Goal: Information Seeking & Learning: Check status

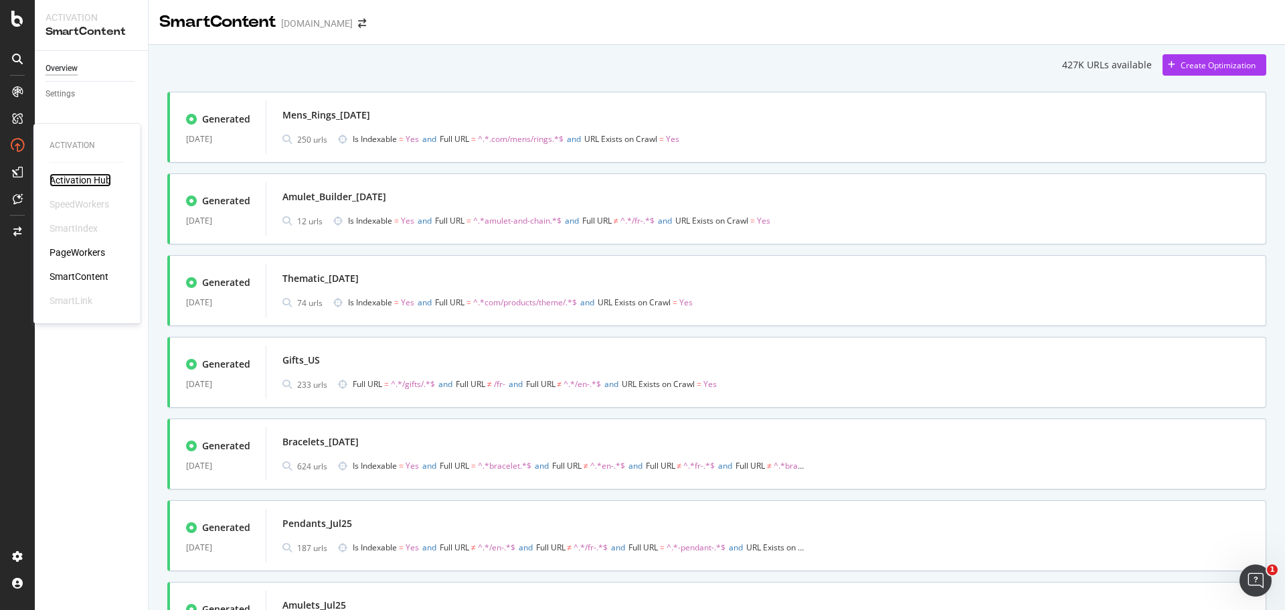
click at [102, 181] on div "Activation Hub" at bounding box center [81, 179] width 62 height 13
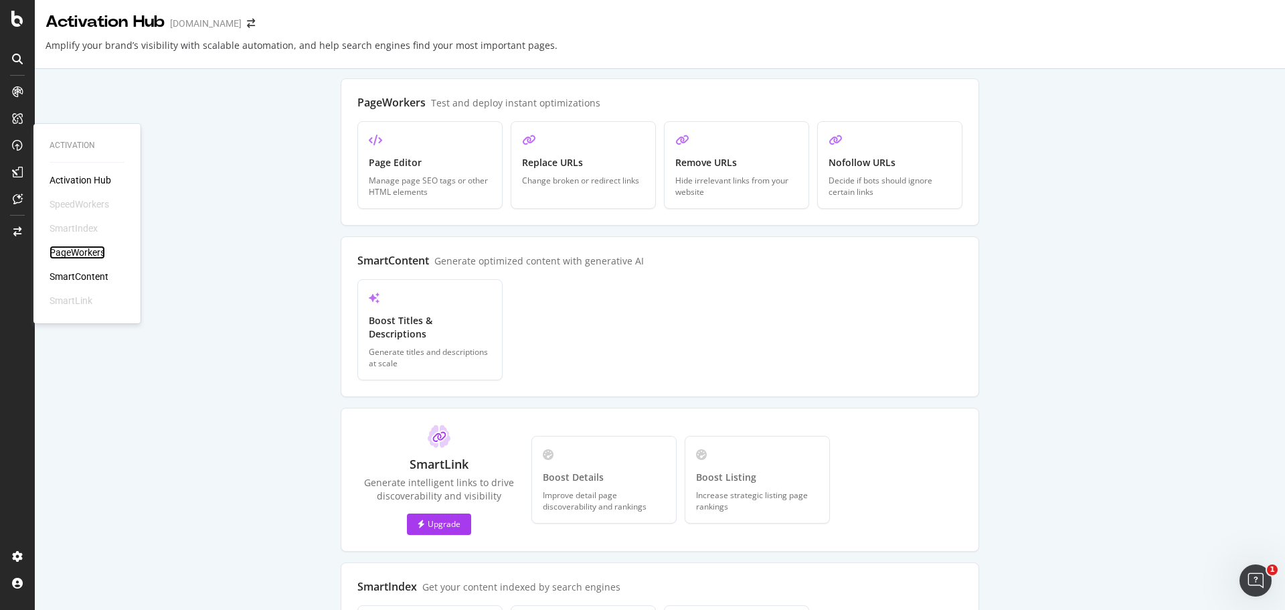
click at [76, 251] on div "PageWorkers" at bounding box center [78, 252] width 56 height 13
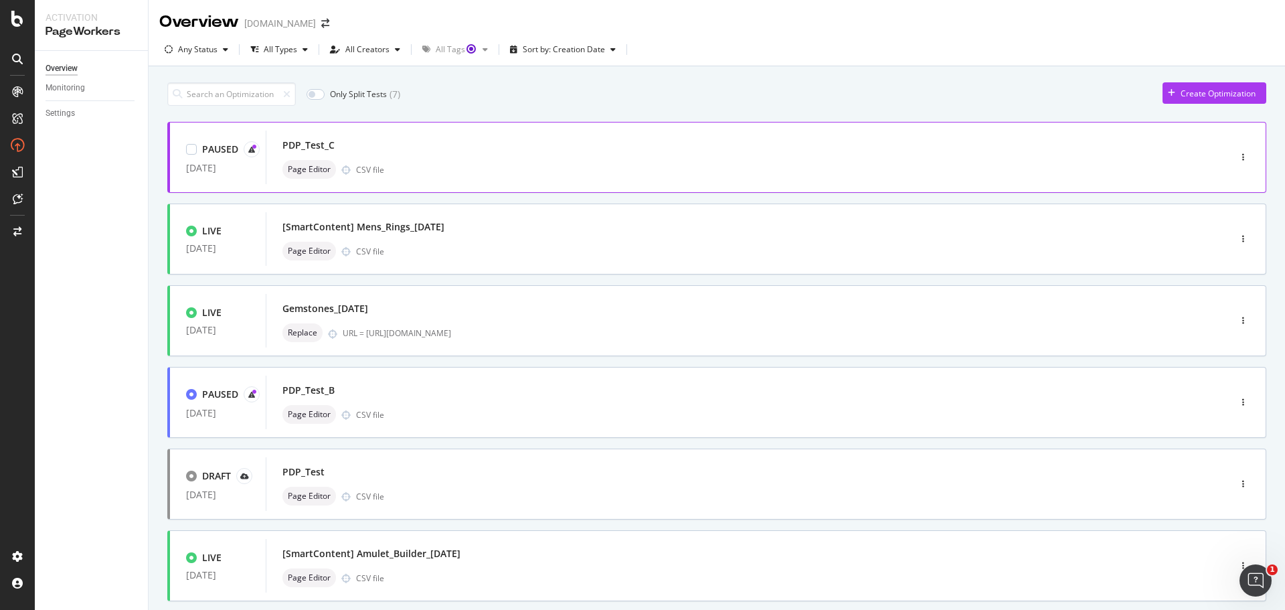
click at [430, 151] on div "PDP_Test_C" at bounding box center [727, 145] width 890 height 19
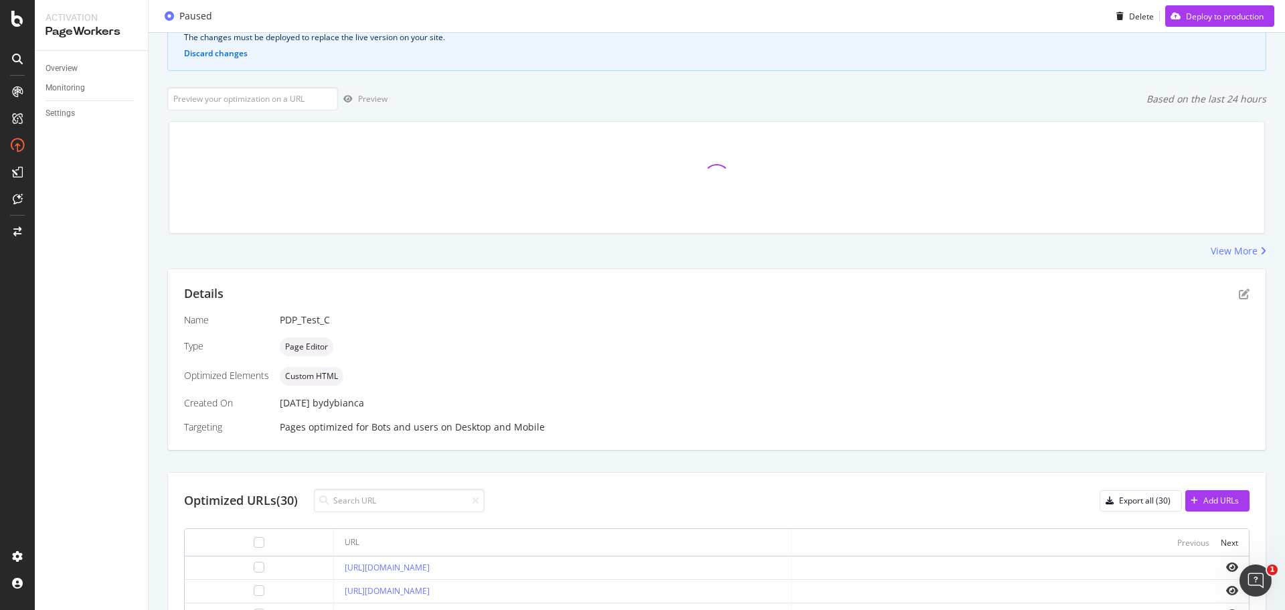
scroll to position [285, 0]
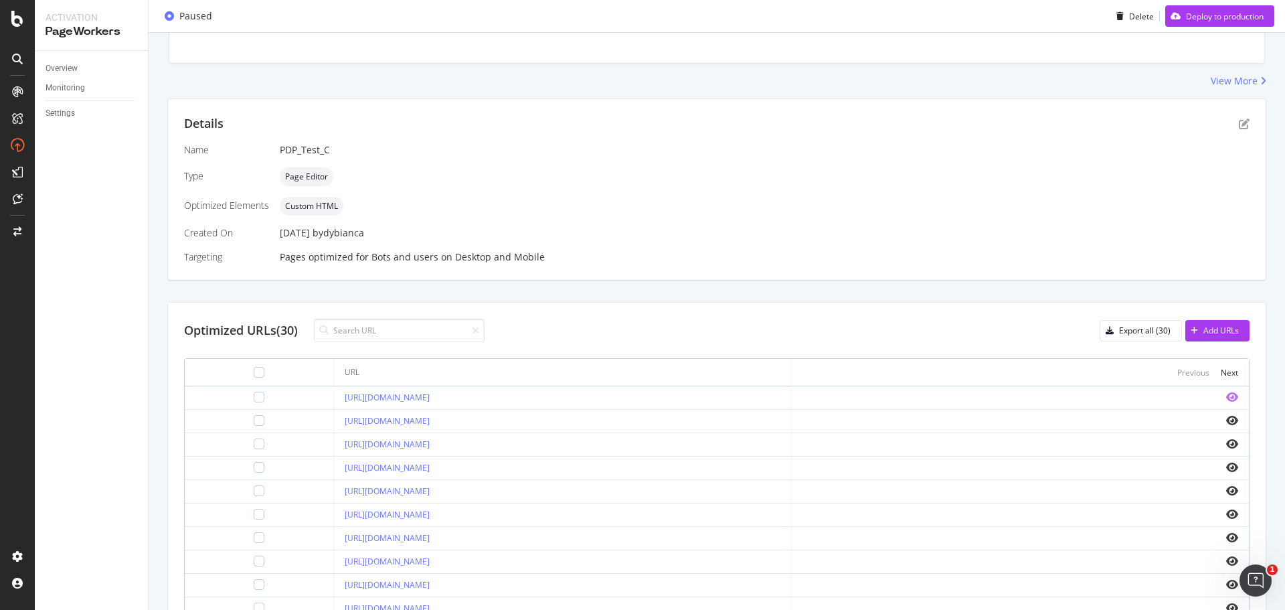
click at [1226, 392] on icon "eye" at bounding box center [1232, 397] width 12 height 11
click at [430, 603] on link "[URL][DOMAIN_NAME]" at bounding box center [387, 607] width 85 height 11
